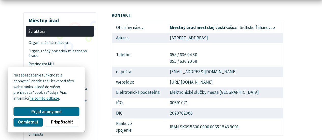
scroll to position [79, 0]
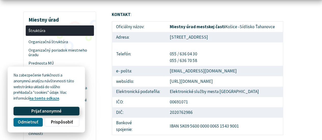
click at [59, 111] on span "Prijať anonymné" at bounding box center [46, 111] width 30 height 5
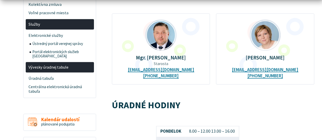
scroll to position [216, 0]
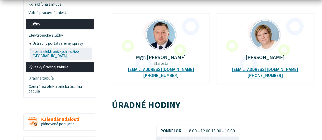
click at [81, 49] on span "Portál elektronických služieb [GEOGRAPHIC_DATA]" at bounding box center [61, 54] width 58 height 12
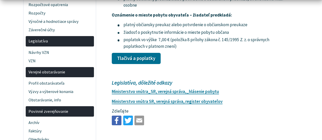
scroll to position [893, 0]
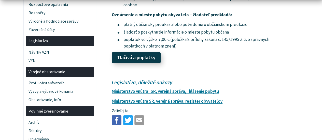
click at [140, 56] on link "Tlačivá a poplatky" at bounding box center [136, 57] width 49 height 11
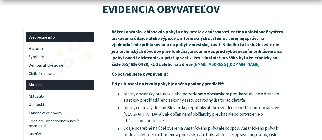
scroll to position [62, 0]
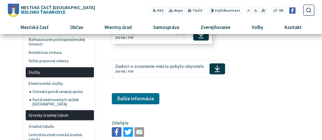
scroll to position [393, 0]
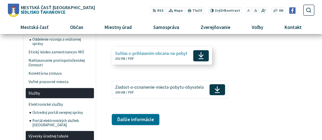
click at [201, 52] on icon at bounding box center [201, 56] width 6 height 8
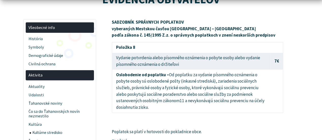
scroll to position [71, 0]
